Goal: Navigation & Orientation: Find specific page/section

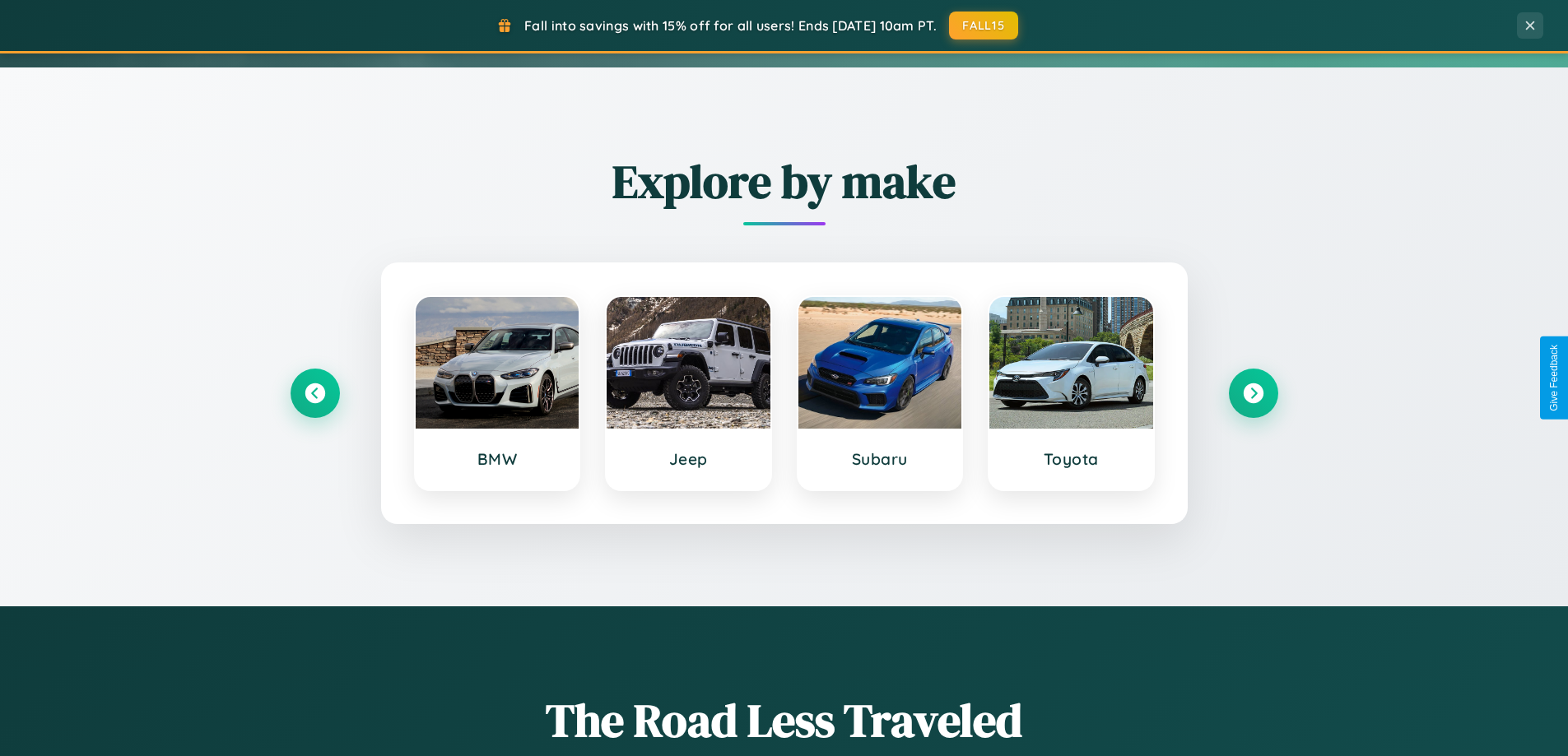
scroll to position [1133, 0]
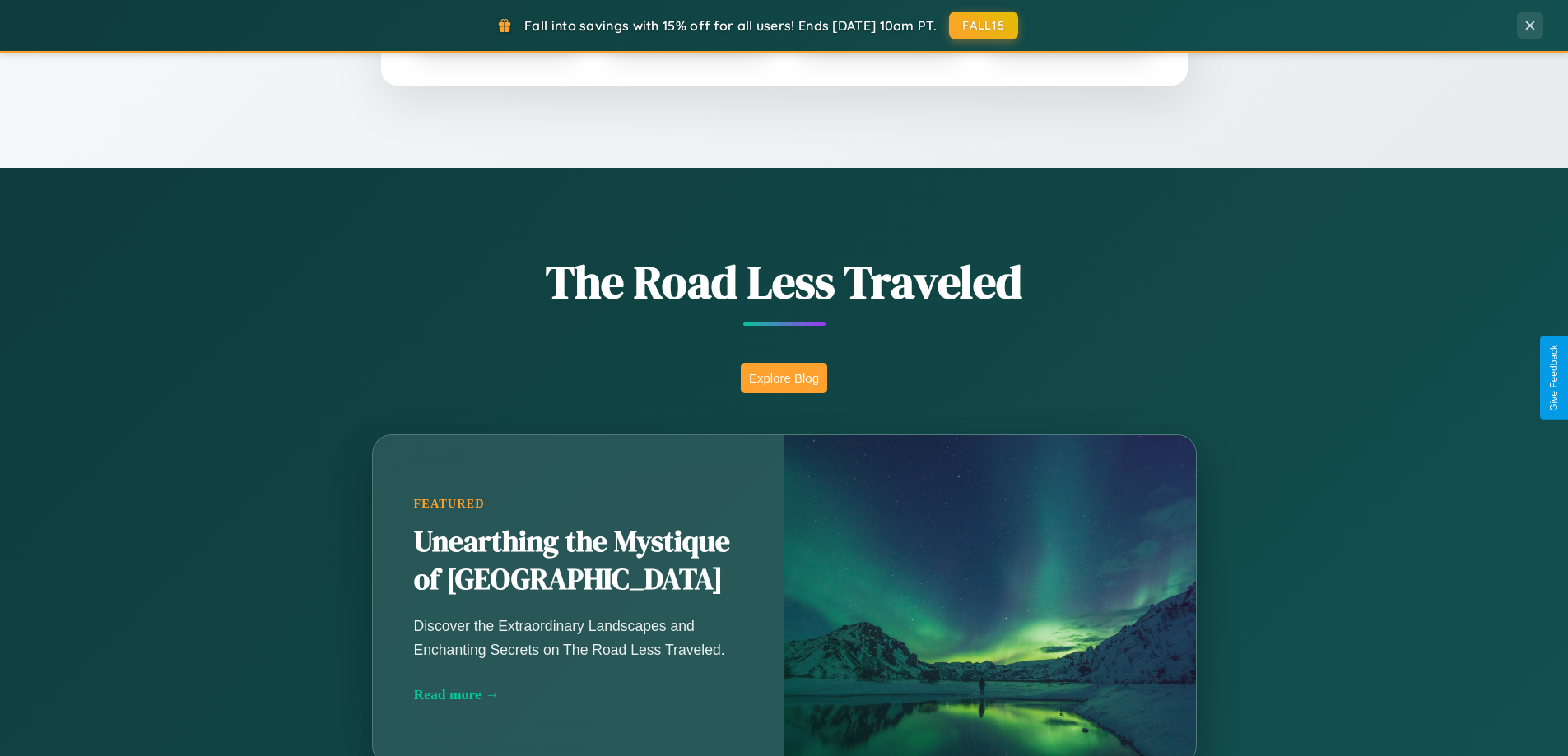
click at [784, 378] on button "Explore Blog" at bounding box center [784, 378] width 86 height 30
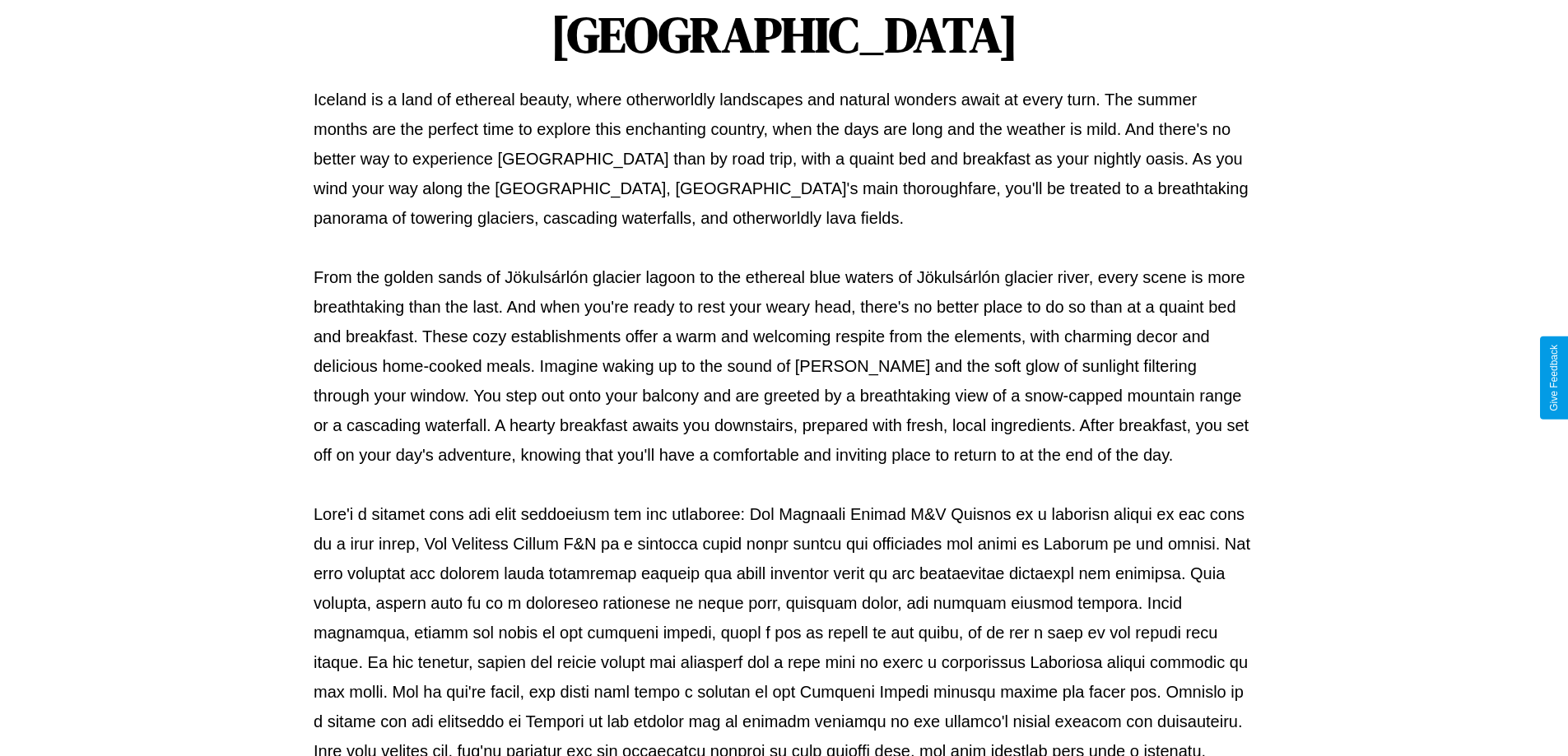
scroll to position [533, 0]
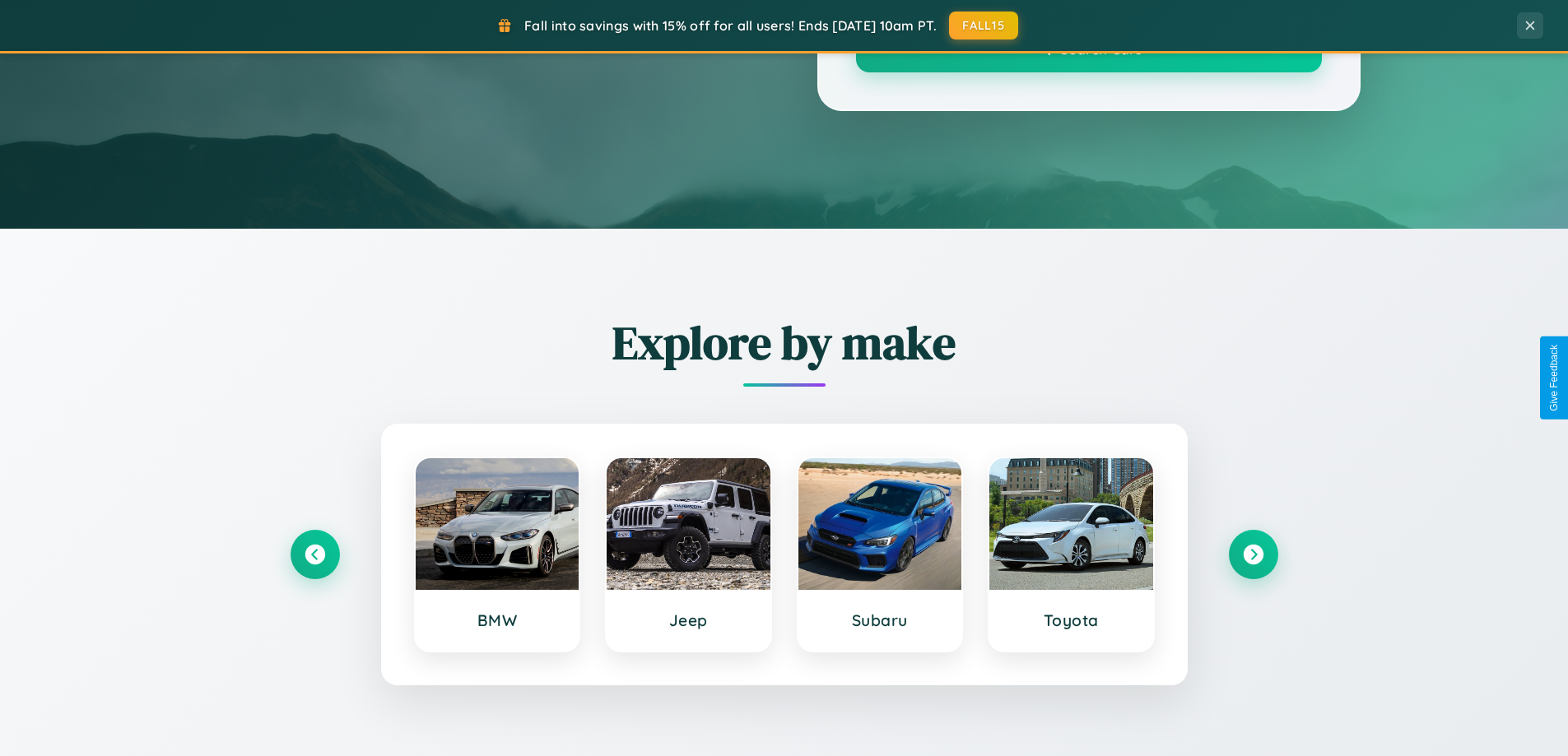
scroll to position [1133, 0]
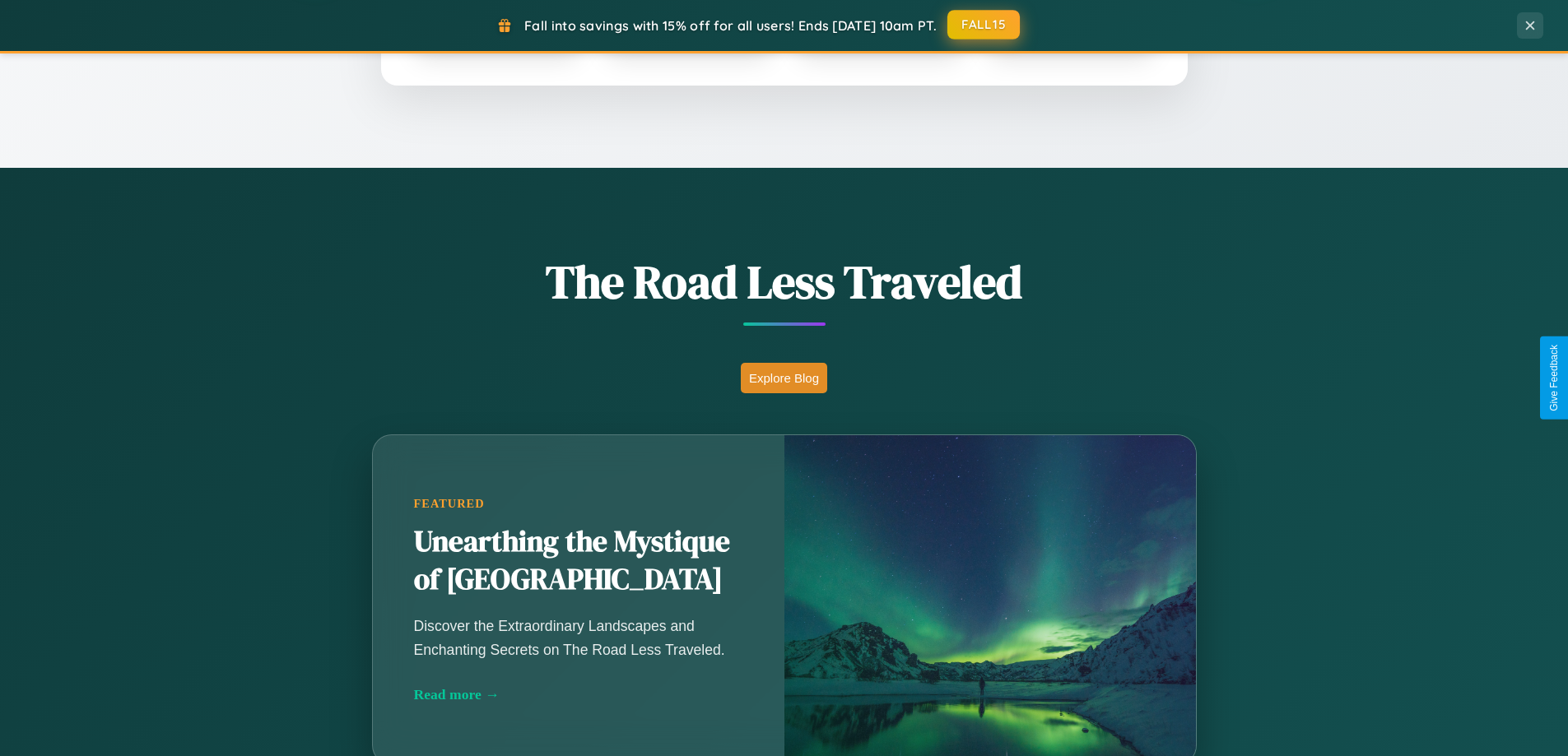
click at [984, 25] on button "FALL15" at bounding box center [983, 24] width 73 height 29
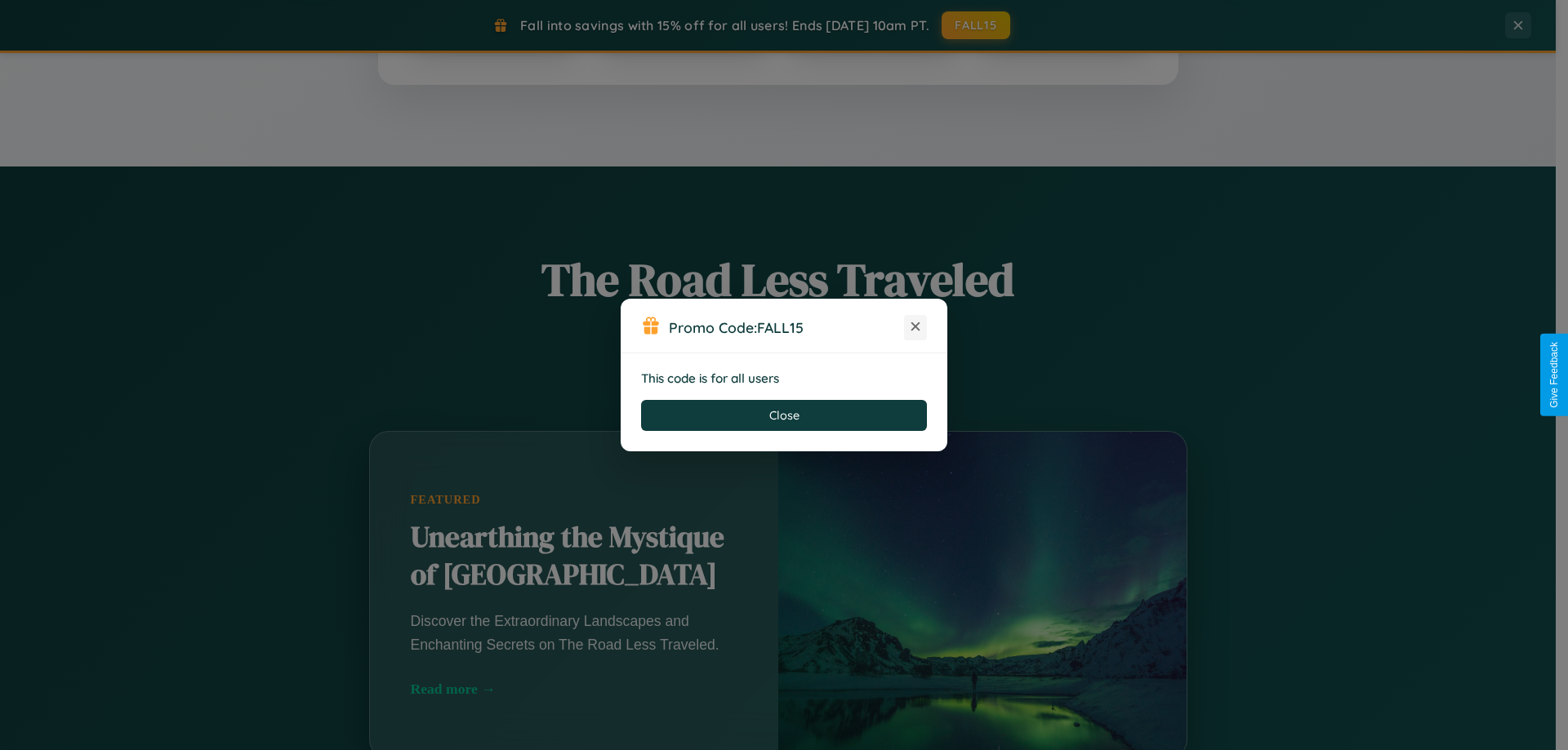
click at [915, 328] on icon at bounding box center [915, 326] width 16 height 16
